Goal: Task Accomplishment & Management: Manage account settings

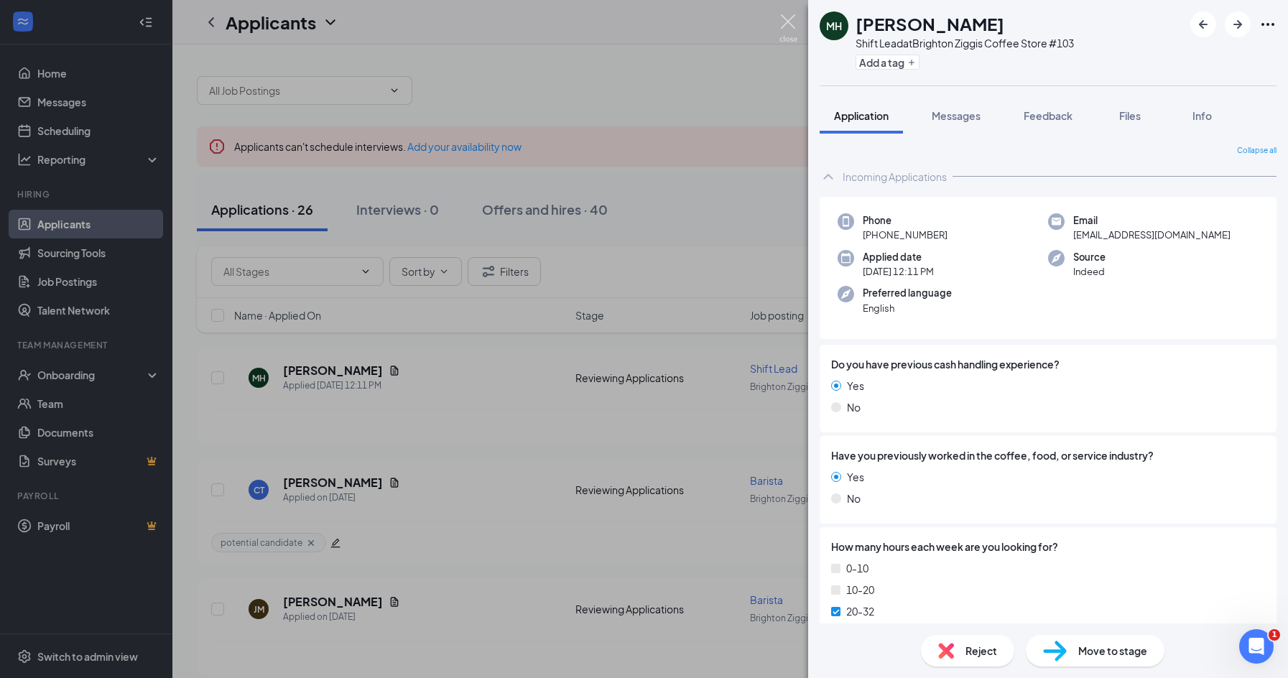
click at [794, 22] on img at bounding box center [788, 28] width 18 height 28
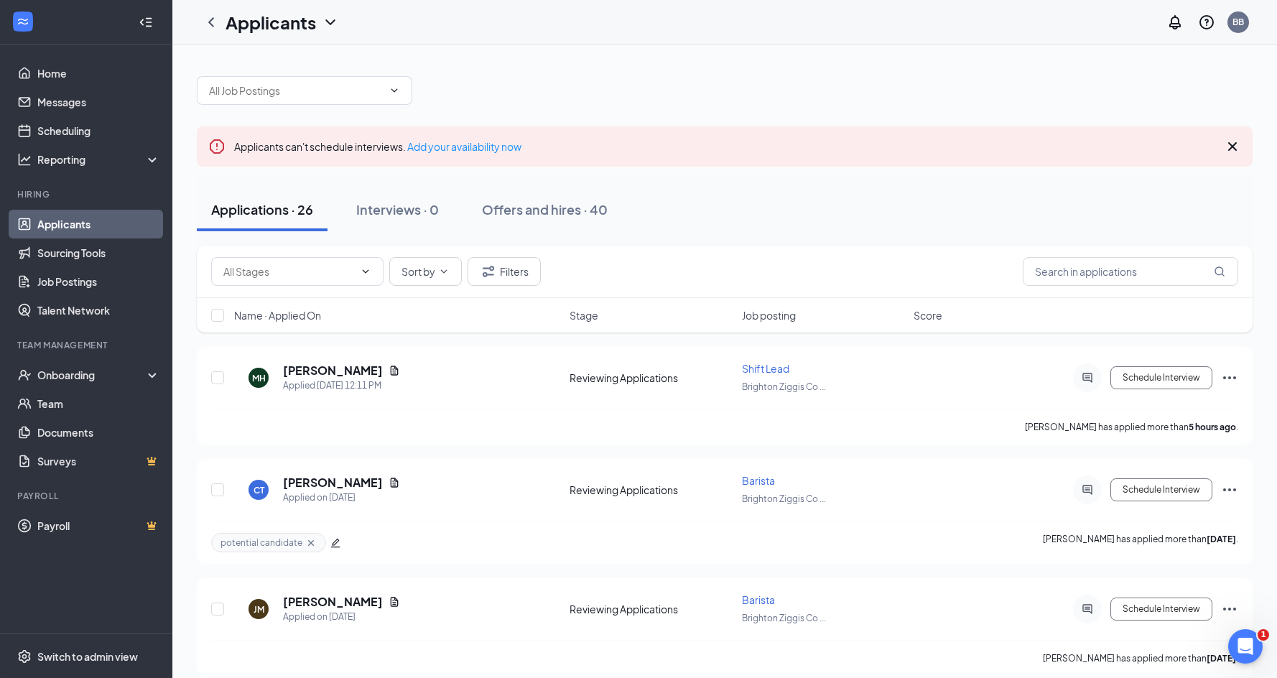
click at [1237, 152] on icon "Cross" at bounding box center [1232, 146] width 17 height 17
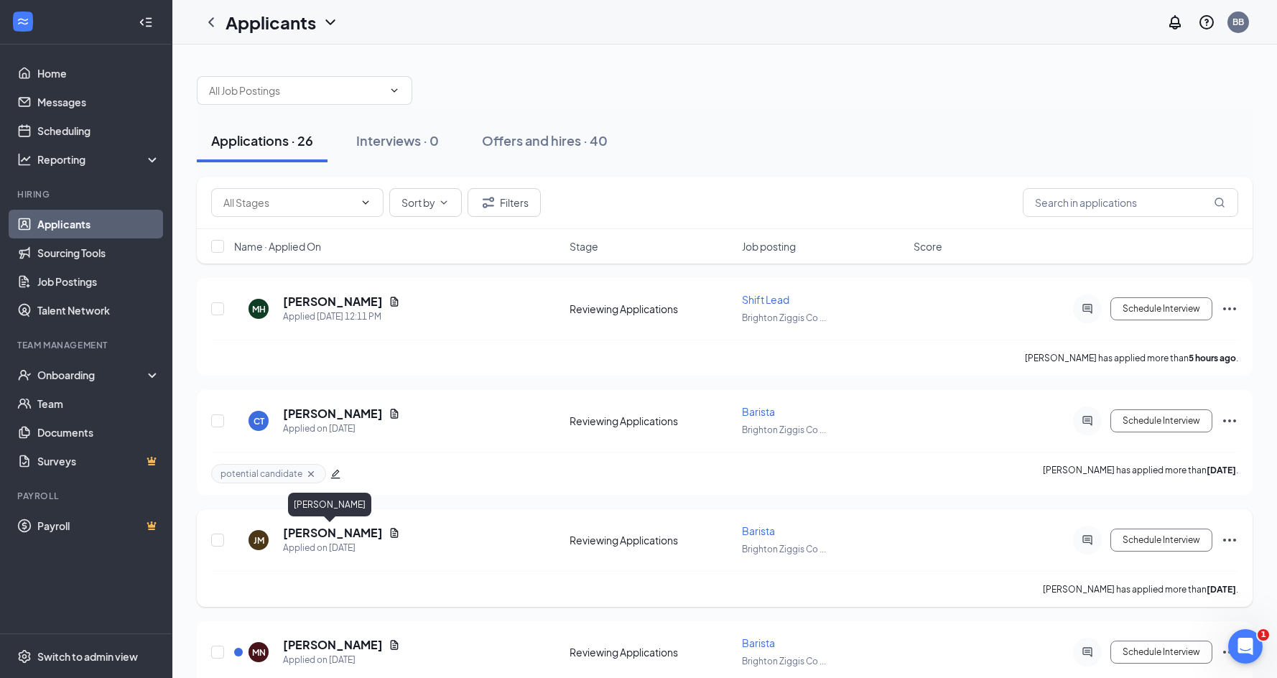
click at [307, 535] on h5 "[PERSON_NAME]" at bounding box center [333, 533] width 100 height 16
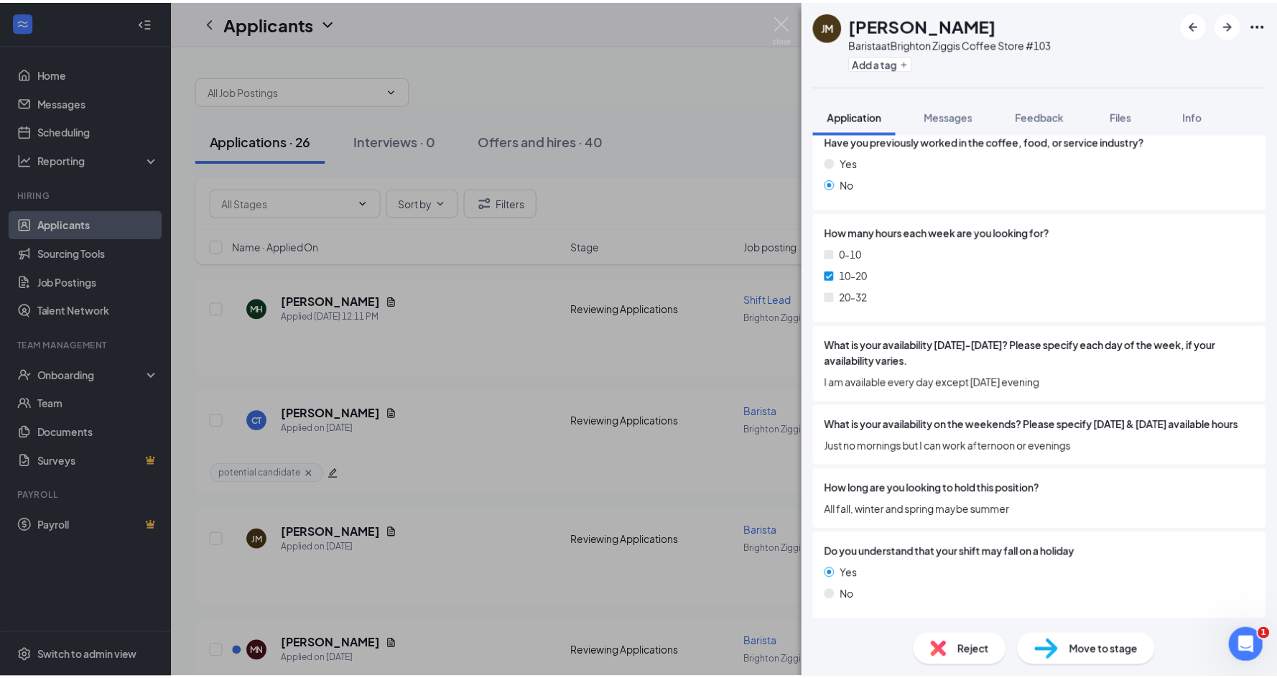
scroll to position [313, 0]
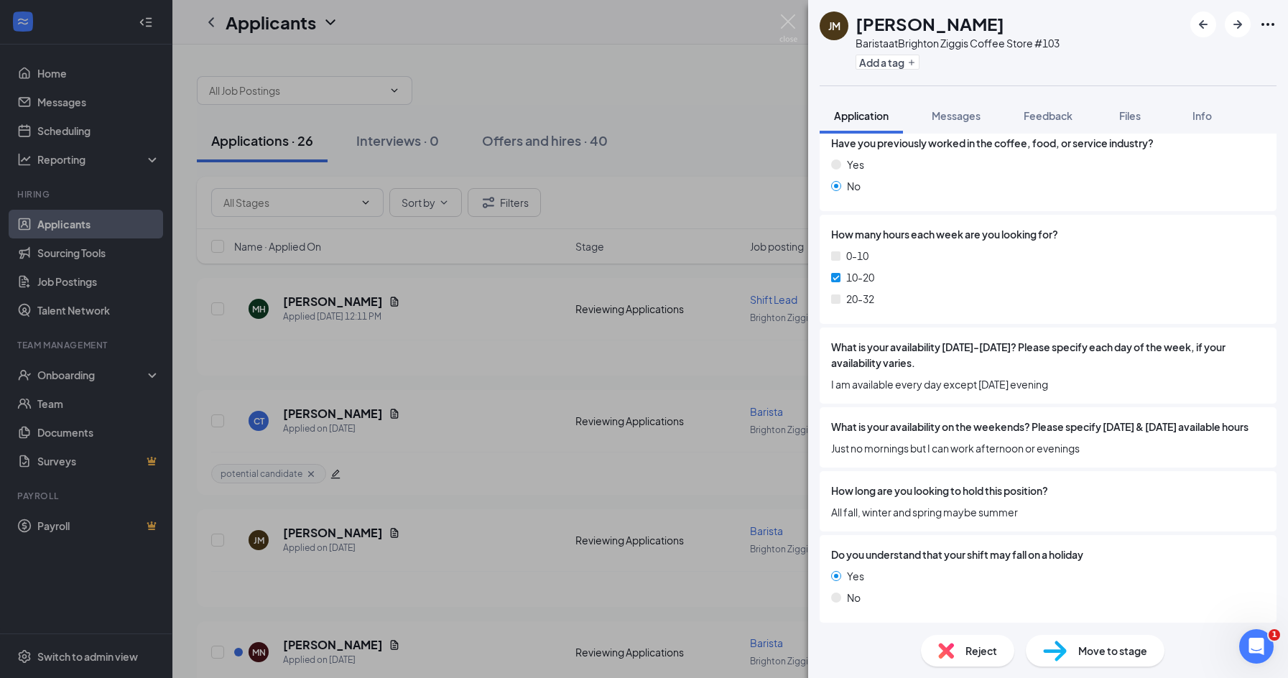
click at [754, 101] on div "[PERSON_NAME] Barista at [GEOGRAPHIC_DATA] Ziggis Coffee Store #103 Add a tag A…" at bounding box center [644, 339] width 1288 height 678
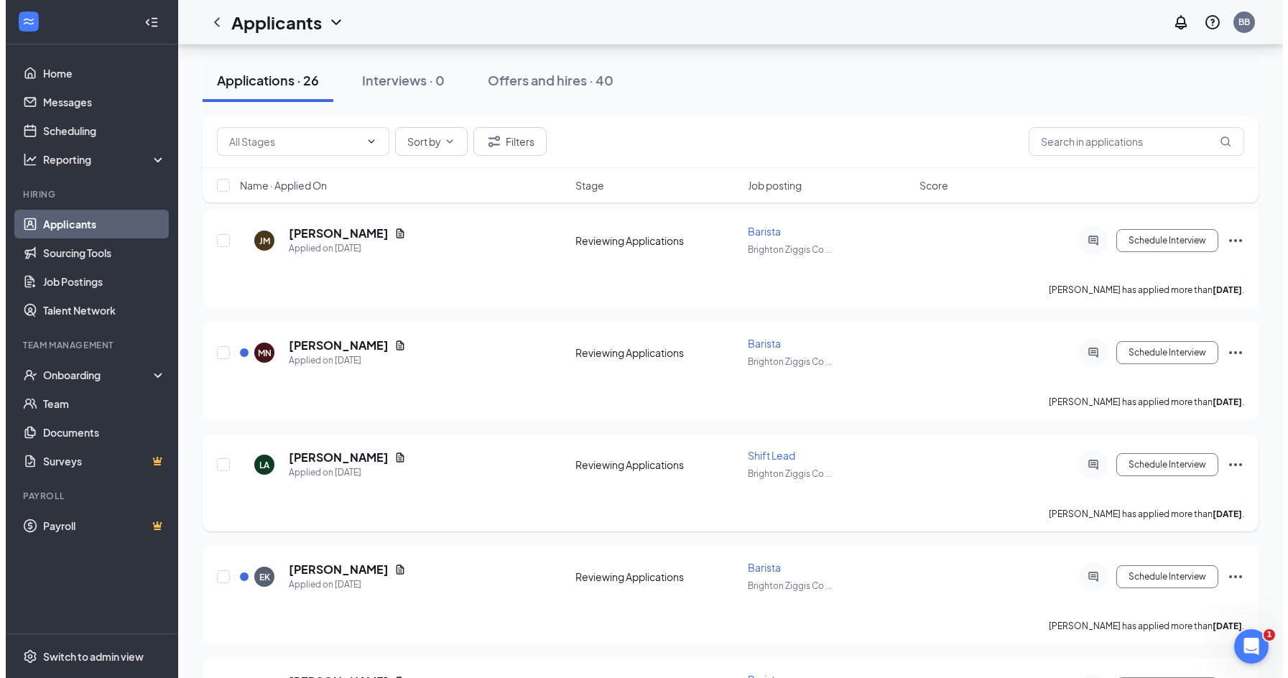
scroll to position [359, 0]
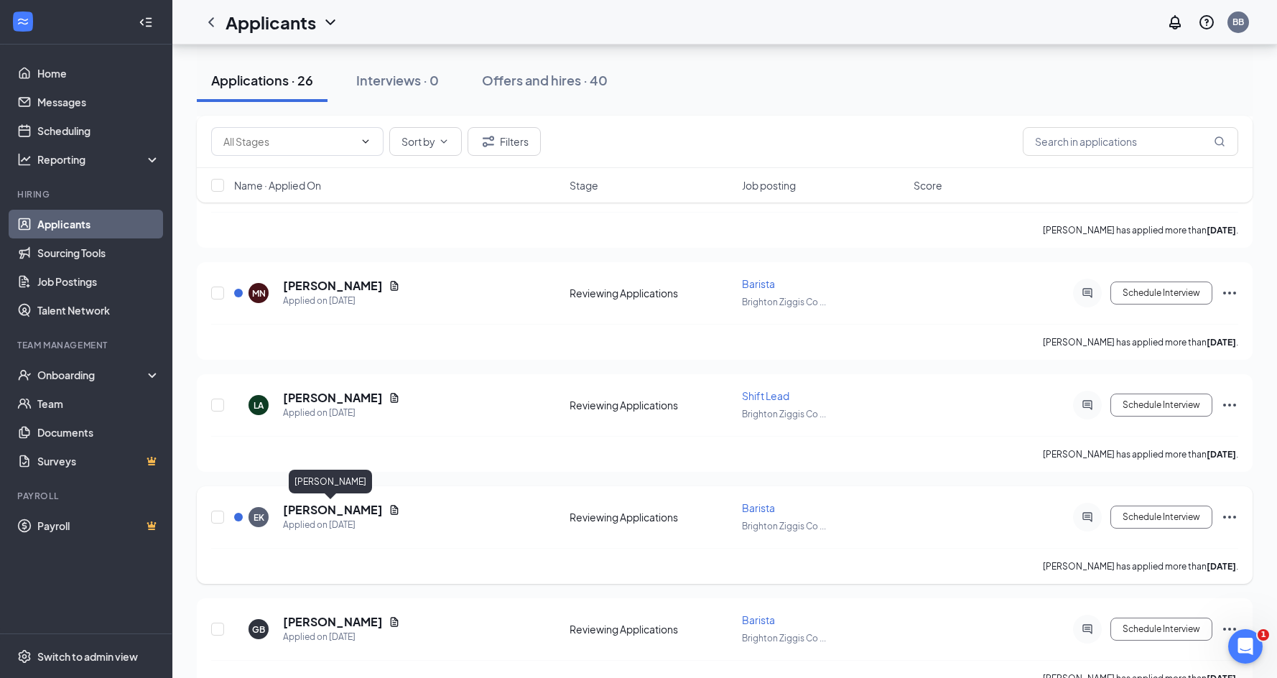
click at [332, 505] on h5 "[PERSON_NAME]" at bounding box center [333, 510] width 100 height 16
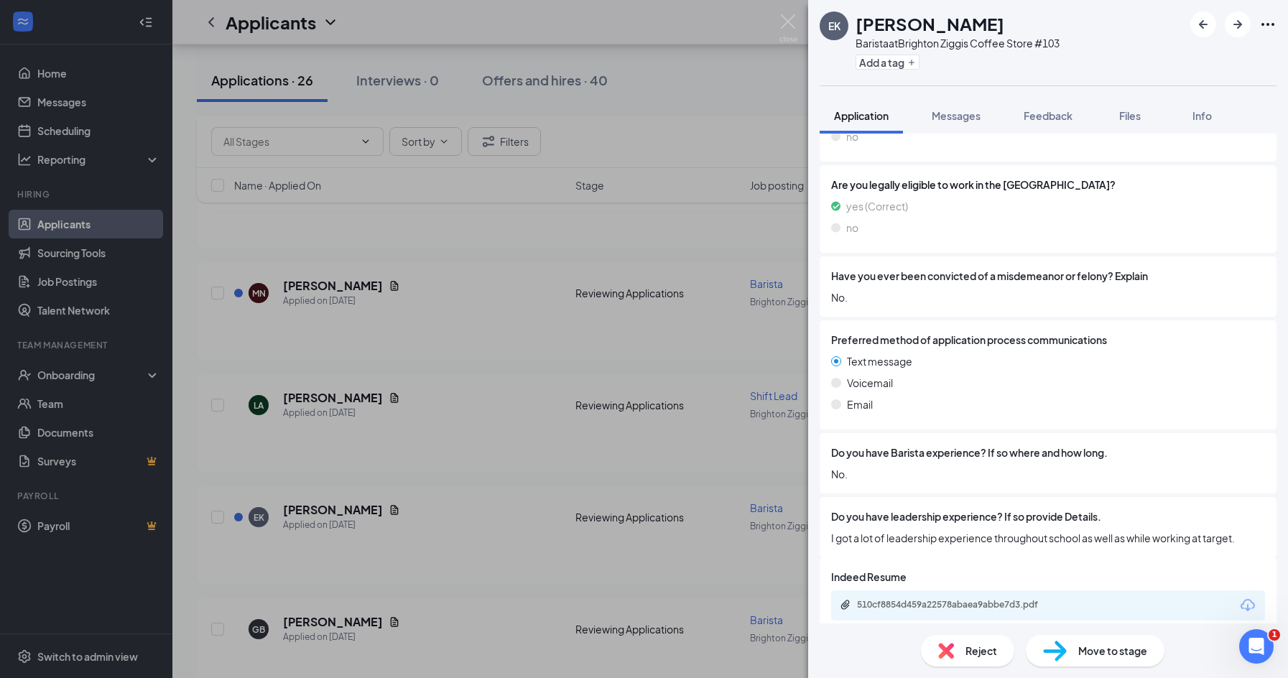
scroll to position [895, 0]
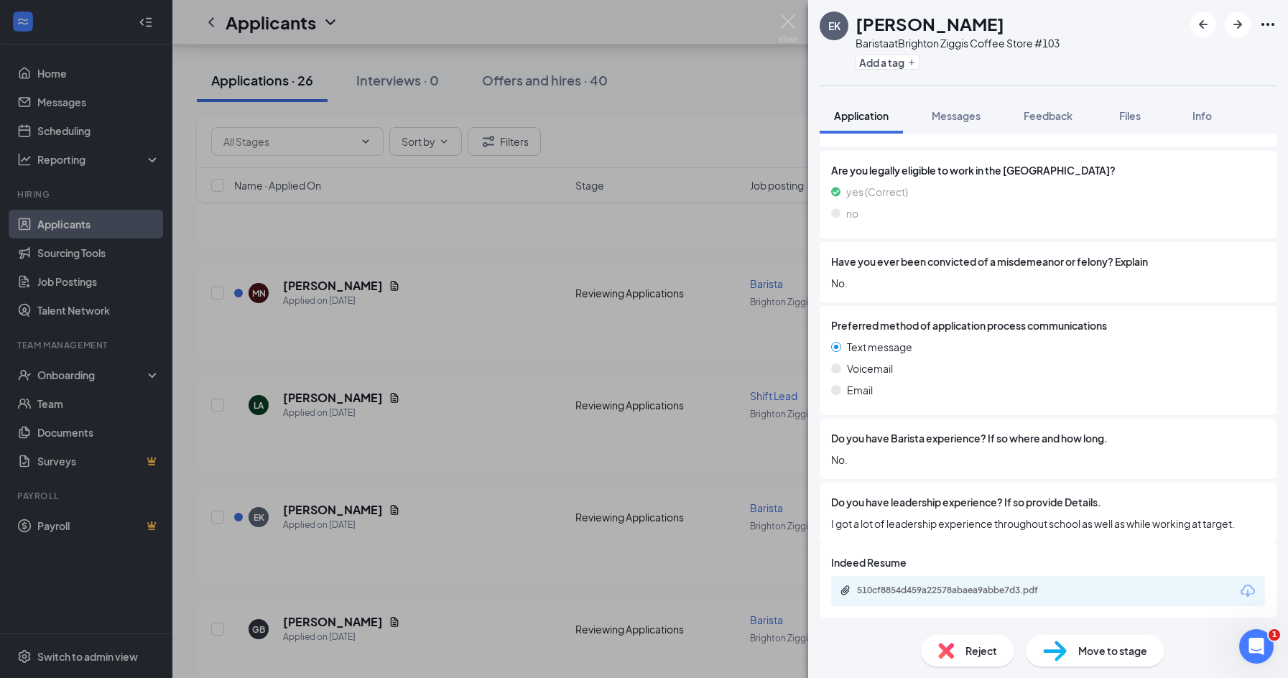
drag, startPoint x: 698, startPoint y: 103, endPoint x: 1267, endPoint y: 4, distance: 578.3
click at [698, 103] on div "EK [PERSON_NAME] Barista at [GEOGRAPHIC_DATA] Ziggis Coffee Store #103 Add a ta…" at bounding box center [644, 339] width 1288 height 678
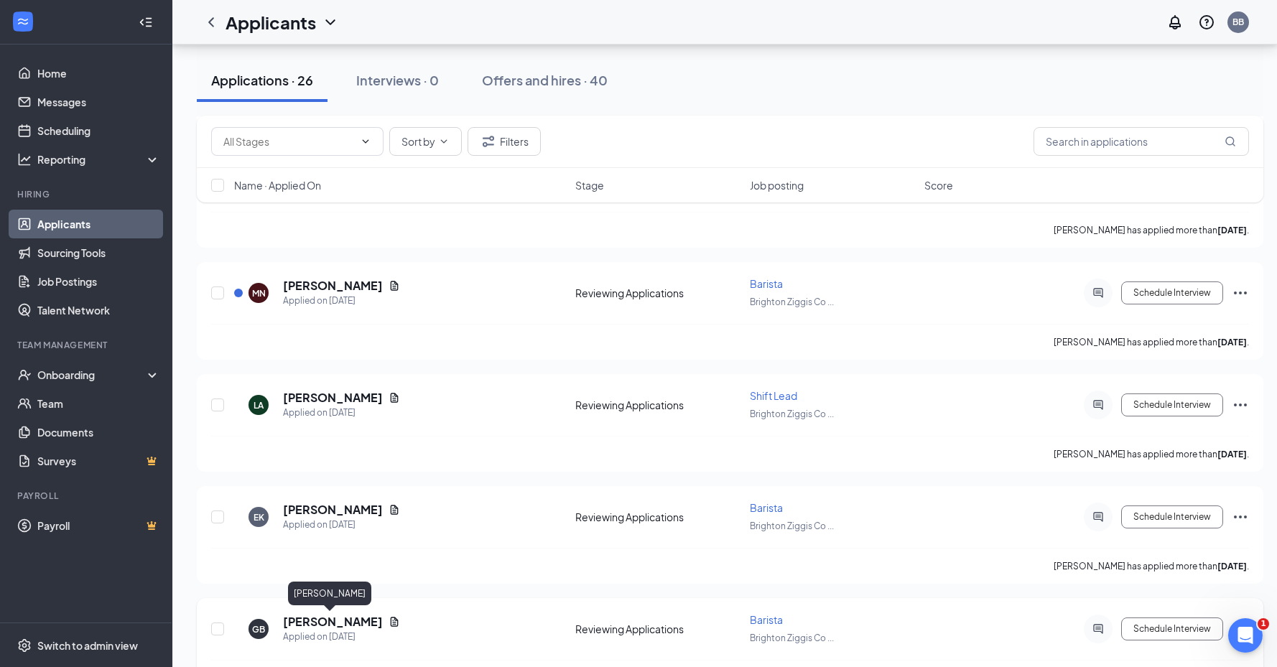
click at [333, 624] on h5 "[PERSON_NAME]" at bounding box center [333, 622] width 100 height 16
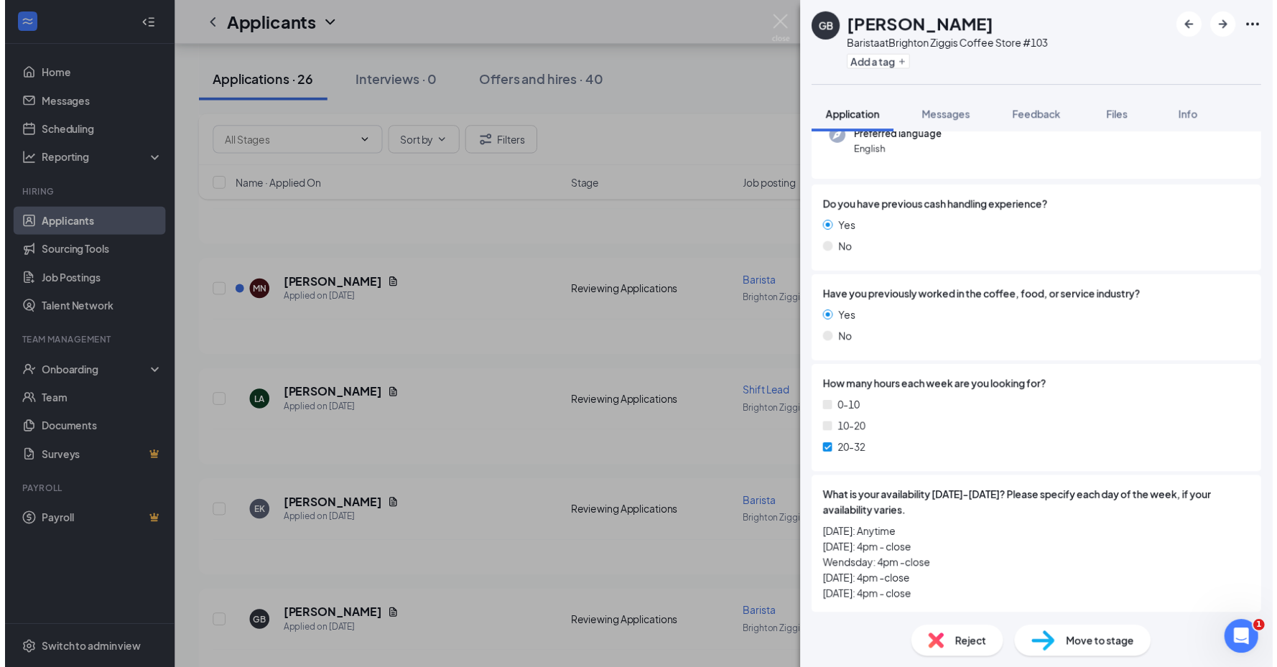
scroll to position [152, 0]
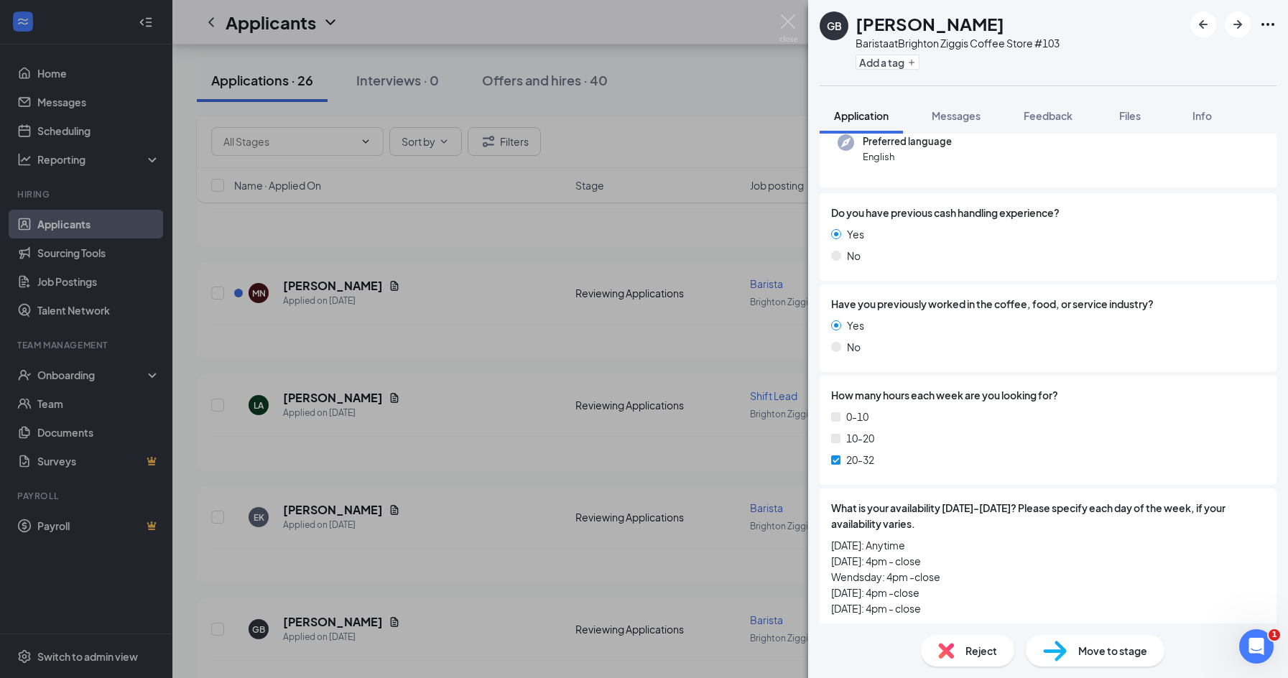
click at [697, 22] on div "GB [PERSON_NAME] Barista at [GEOGRAPHIC_DATA] Ziggis Coffee Store #103 Add a ta…" at bounding box center [644, 339] width 1288 height 678
